Goal: Task Accomplishment & Management: Manage account settings

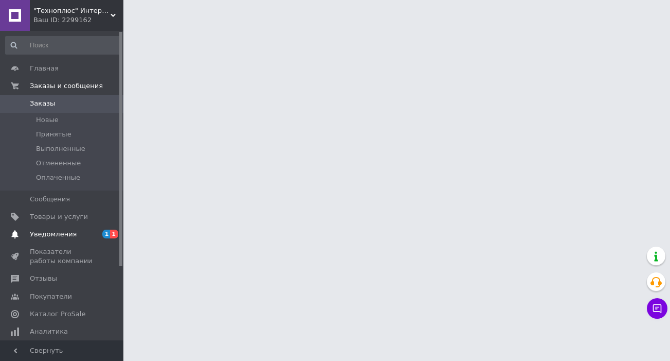
click at [57, 231] on span "Уведомления" at bounding box center [53, 233] width 47 height 9
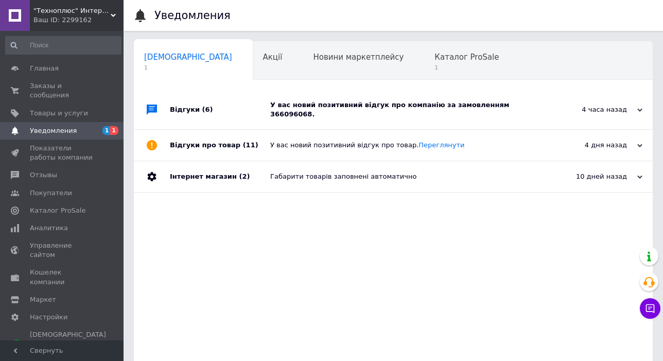
click at [411, 103] on div "У вас новий позитивний відгук про компанію за замовленням 366096068." at bounding box center [404, 109] width 269 height 19
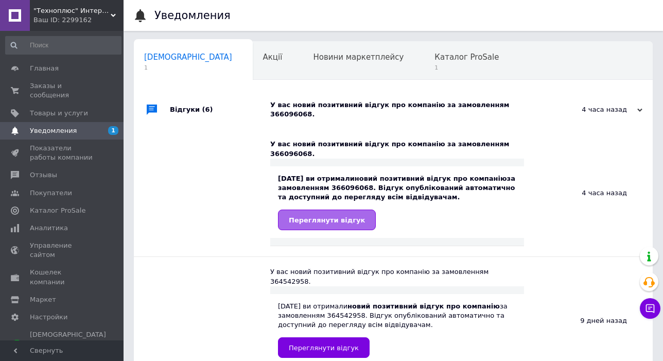
click at [347, 209] on link "Переглянути відгук" at bounding box center [327, 219] width 98 height 21
click at [434, 55] on span "Каталог ProSale" at bounding box center [466, 56] width 64 height 9
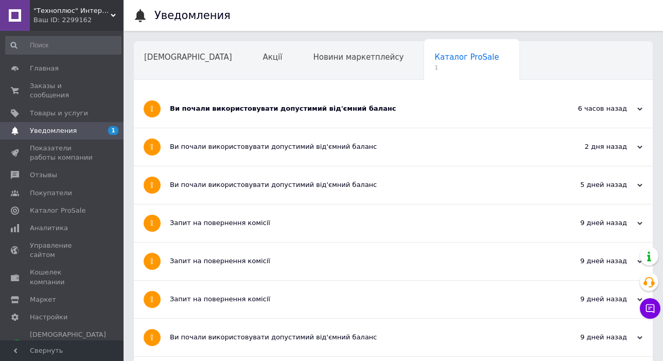
click at [292, 110] on div "Ви почали використовувати допустимий від'ємний баланс" at bounding box center [354, 108] width 369 height 9
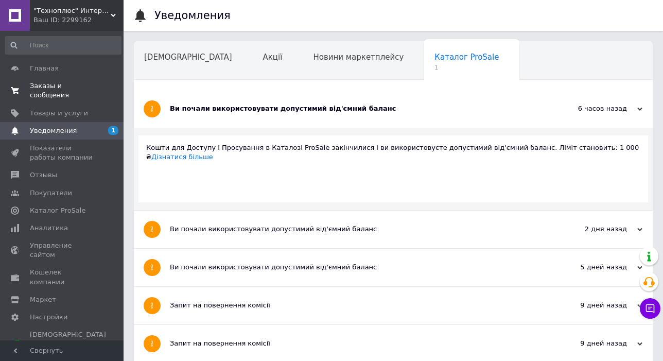
click at [44, 84] on span "Заказы и сообщения" at bounding box center [62, 90] width 65 height 19
